Goal: Navigation & Orientation: Find specific page/section

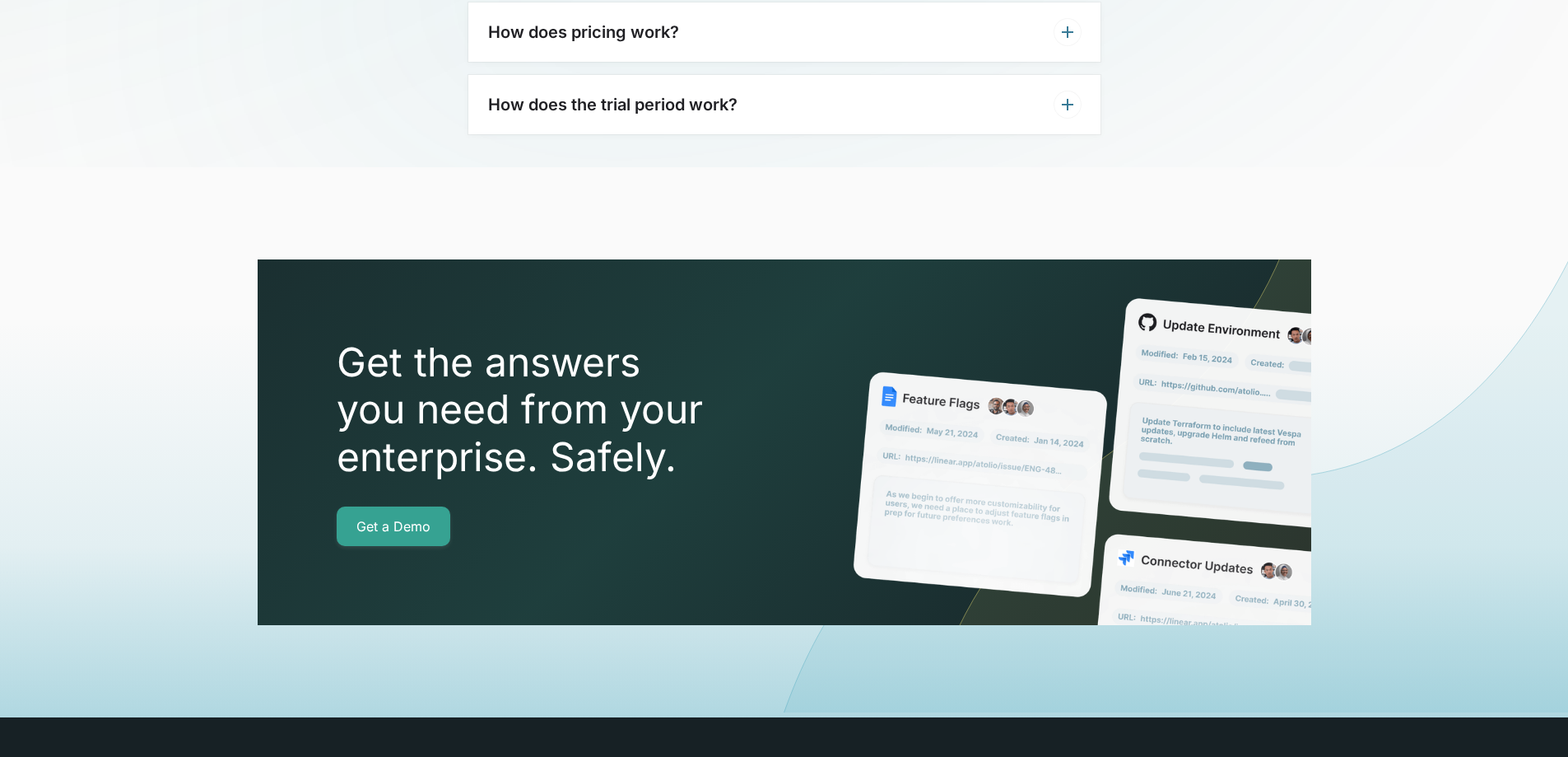
scroll to position [5794, 0]
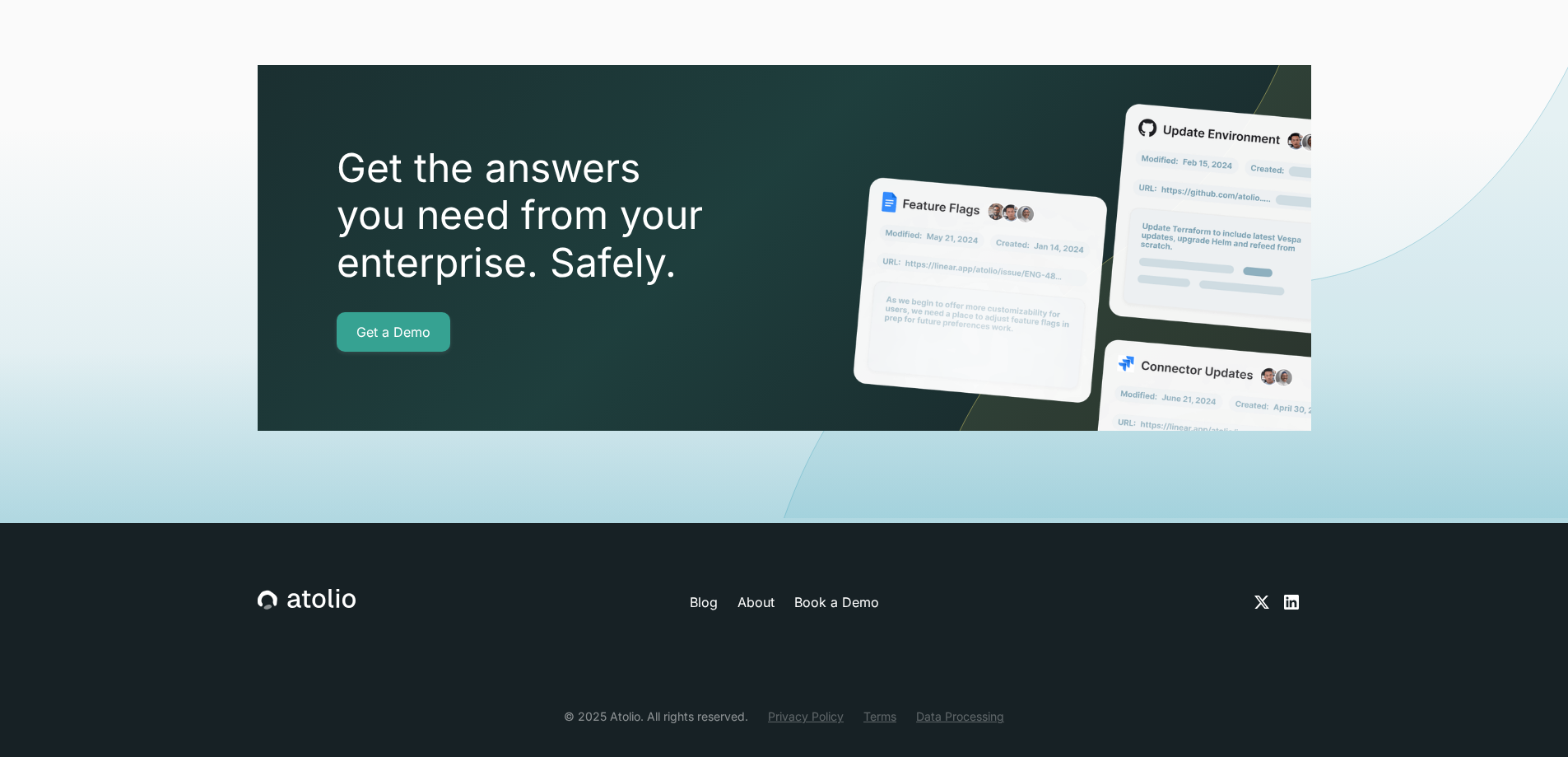
click at [817, 708] on link "Privacy Policy" at bounding box center [805, 716] width 75 height 17
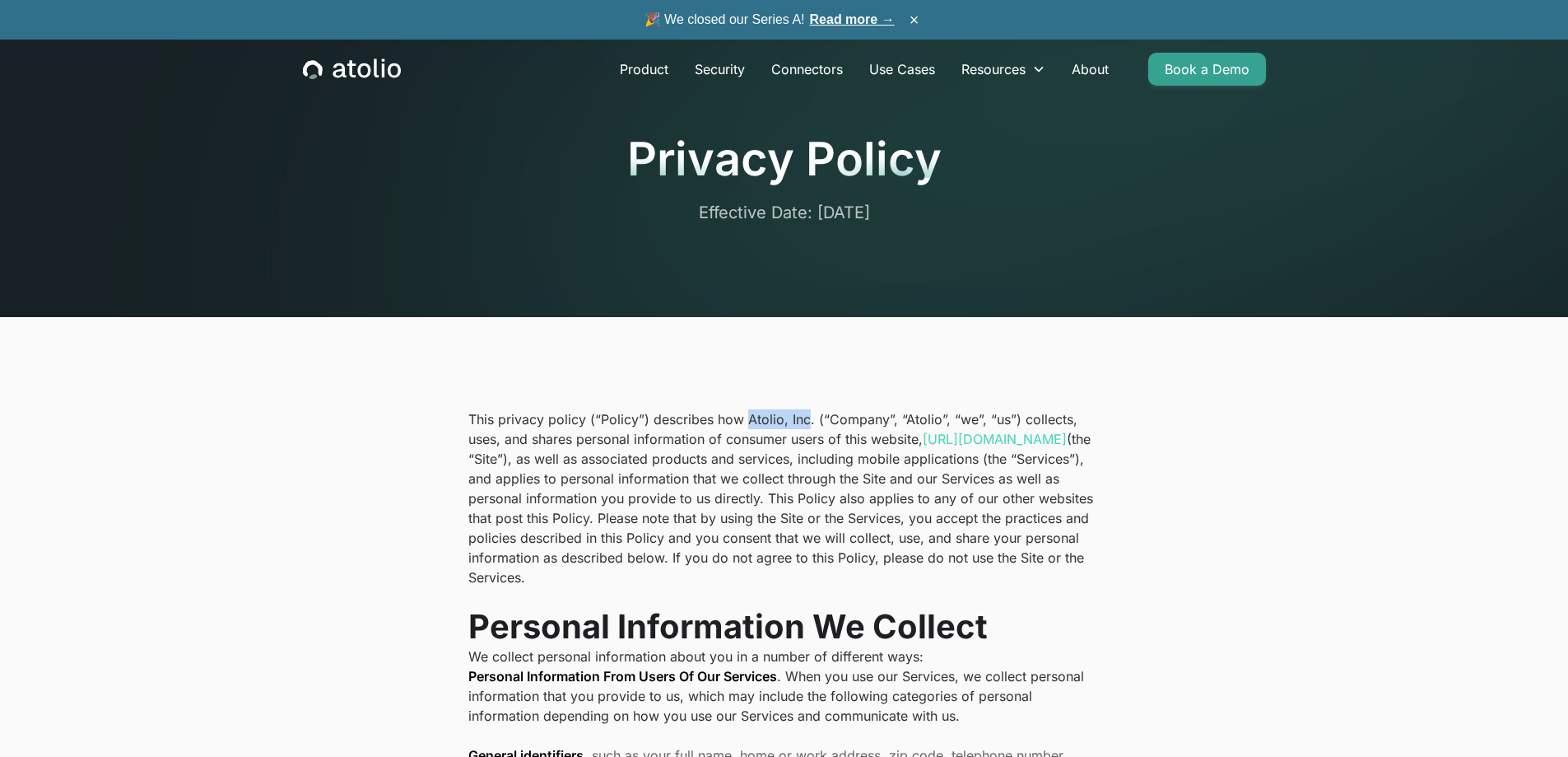
drag, startPoint x: 745, startPoint y: 418, endPoint x: 805, endPoint y: 412, distance: 60.3
click at [805, 412] on p "This privacy policy (“Policy”) describes how Atolio, Inc. (“Company”, “Atolio”,…" at bounding box center [784, 498] width 632 height 178
copy p "Atolio, Inc"
click at [847, 20] on link "Read more →" at bounding box center [853, 19] width 85 height 14
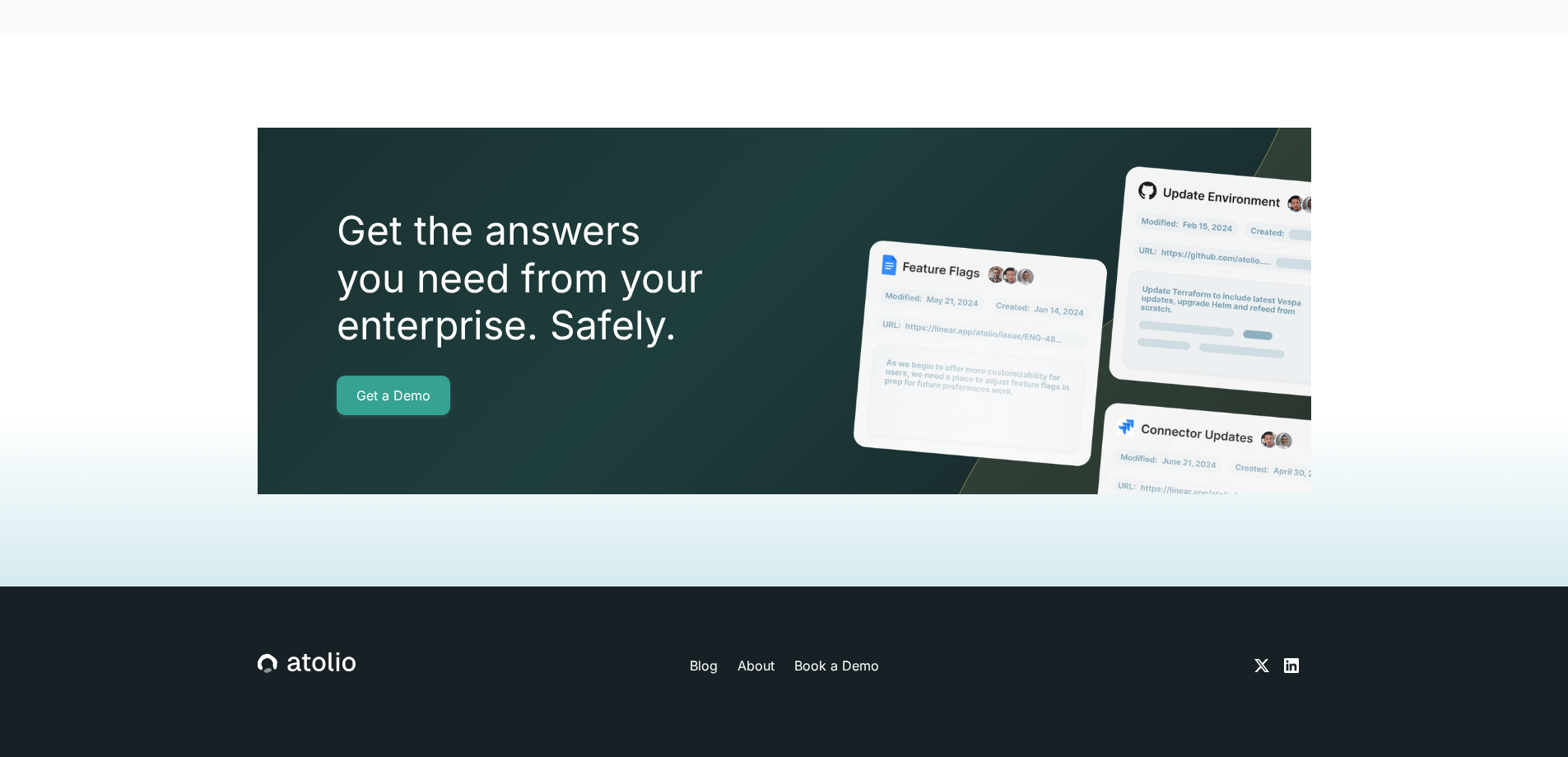
scroll to position [4297, 0]
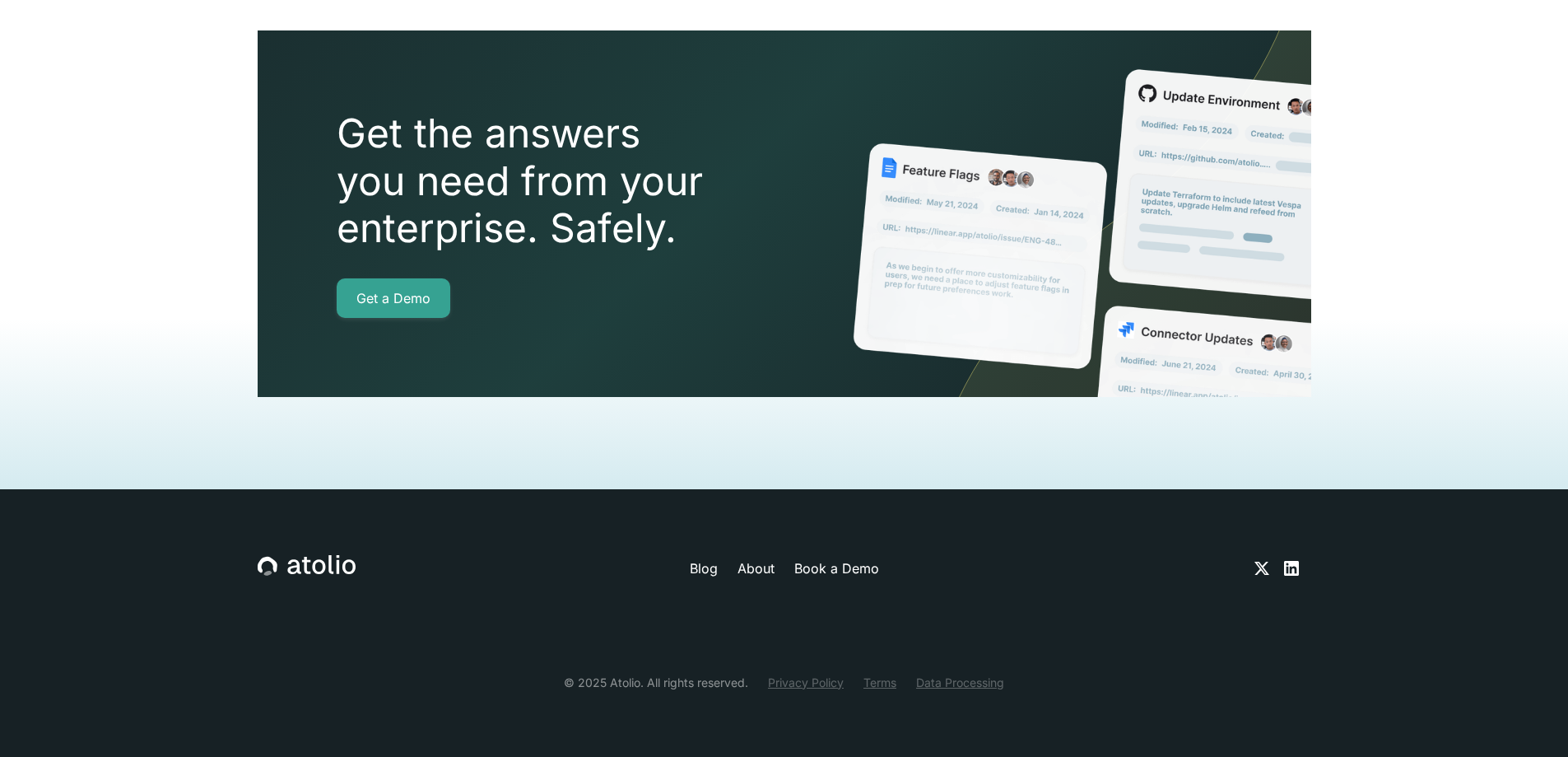
click at [752, 573] on link "About" at bounding box center [756, 568] width 37 height 20
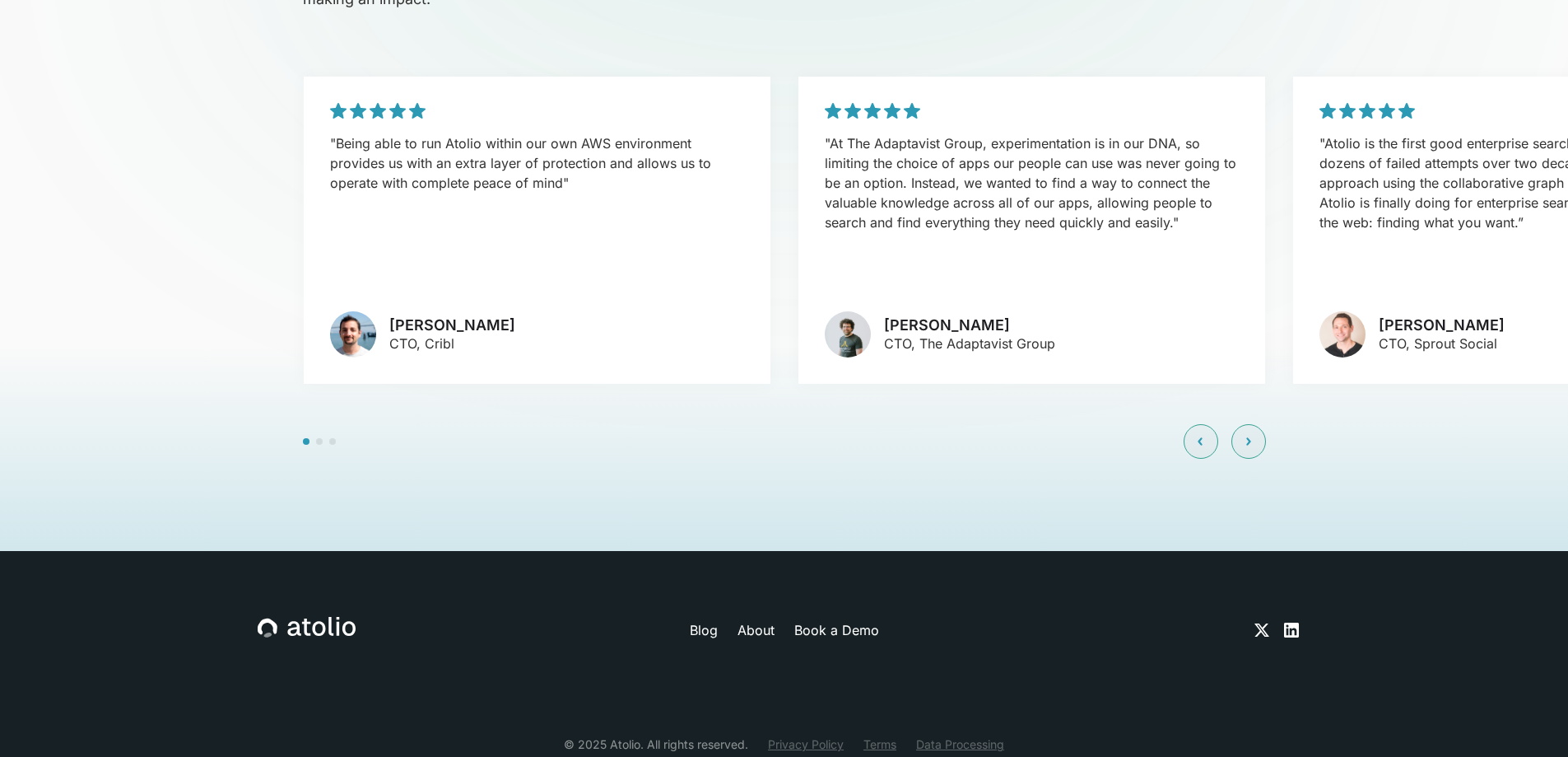
scroll to position [3975, 0]
